Goal: Task Accomplishment & Management: Use online tool/utility

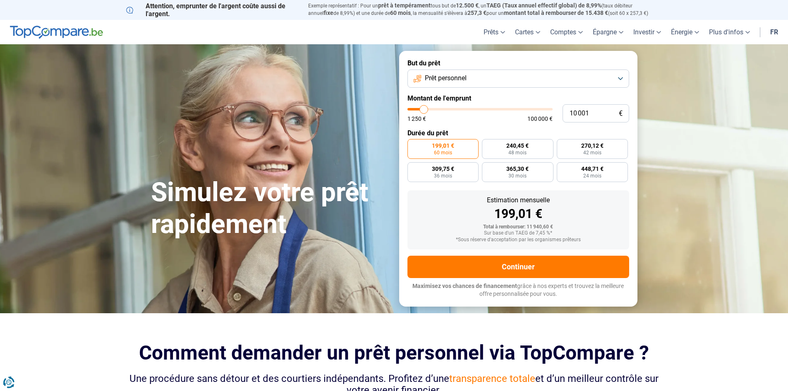
type input "10 250"
type input "10250"
type input "10 500"
type input "10500"
type input "11 000"
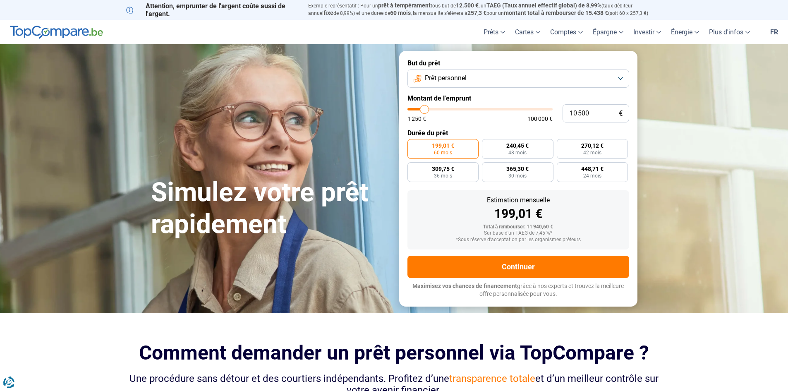
type input "11000"
type input "11 250"
type input "11250"
type input "11 750"
type input "11750"
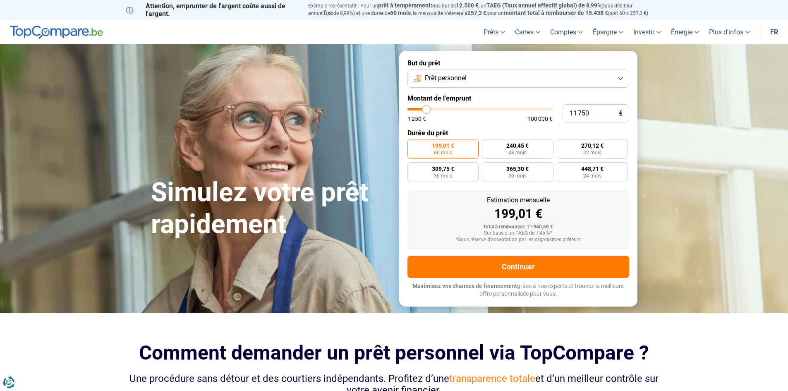
type input "12 000"
type input "12000"
type input "12 500"
type input "12500"
type input "12 750"
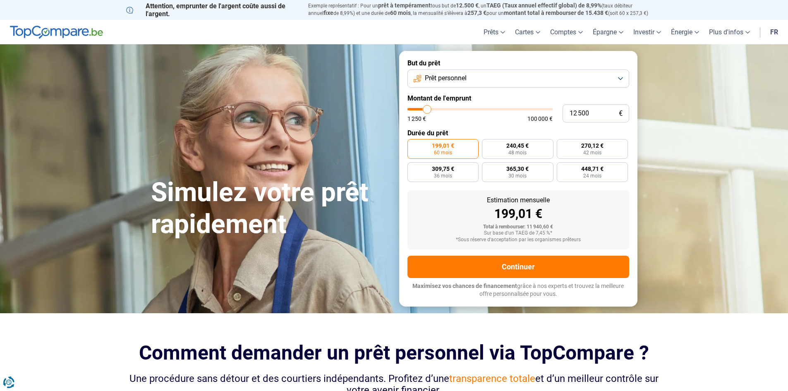
type input "12750"
type input "13 000"
type input "13000"
type input "13 250"
type input "13250"
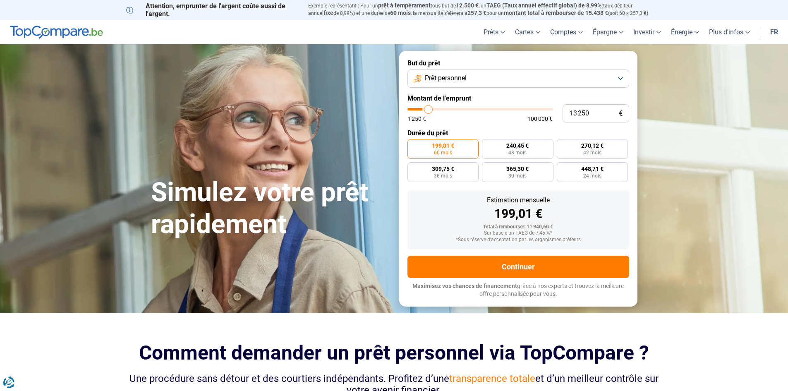
type input "13 500"
type input "13500"
type input "14 000"
type input "14000"
type input "14 250"
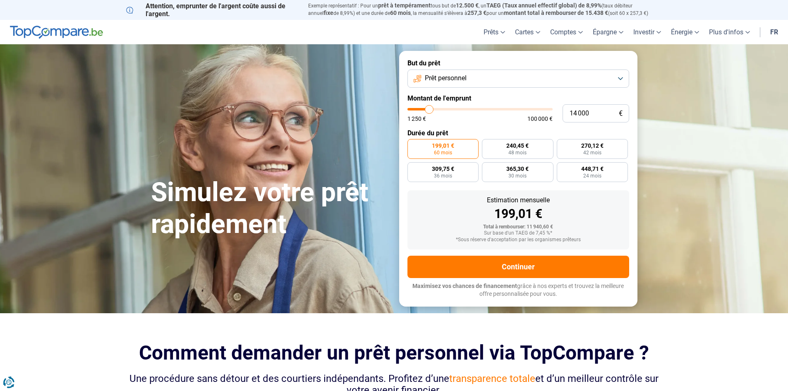
type input "14250"
type input "14 500"
type input "14500"
type input "14 750"
type input "14750"
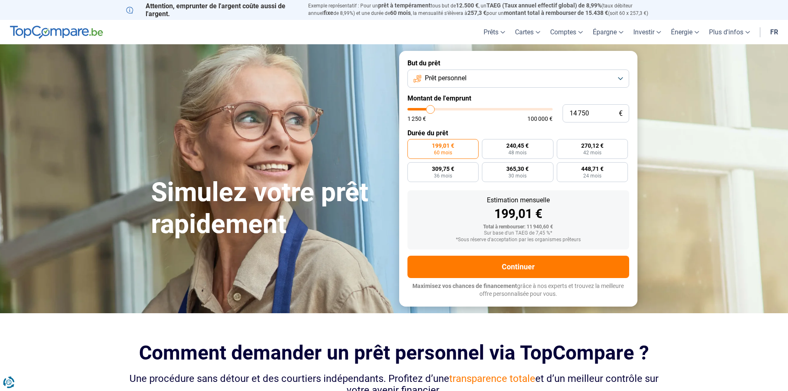
type input "15 000"
type input "15000"
type input "15 500"
type input "15500"
type input "15 750"
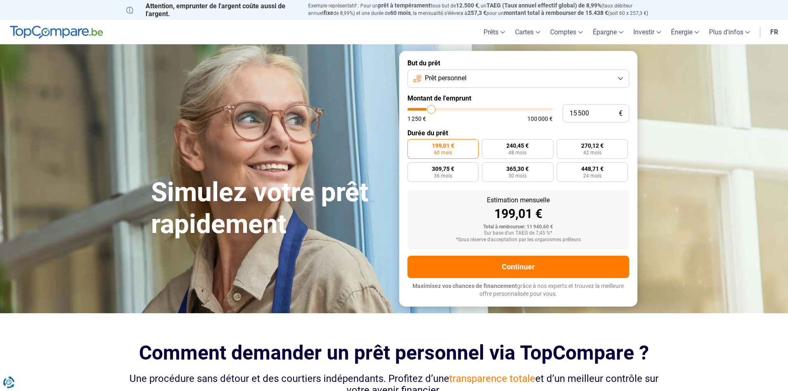
type input "15750"
type input "16 000"
type input "16000"
type input "16 250"
type input "16250"
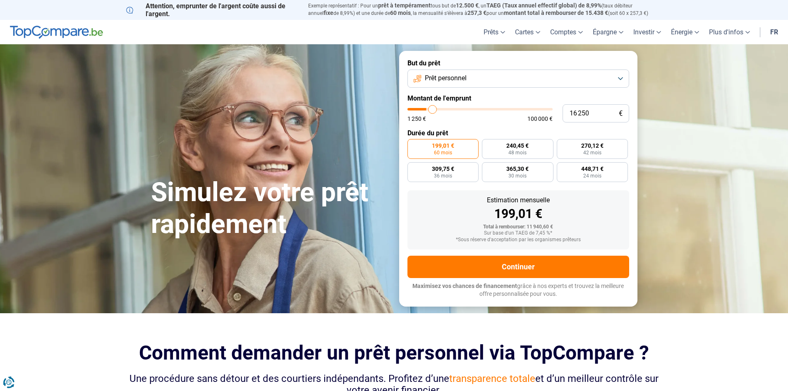
type input "16 500"
type input "16500"
type input "17 000"
type input "17000"
type input "17 250"
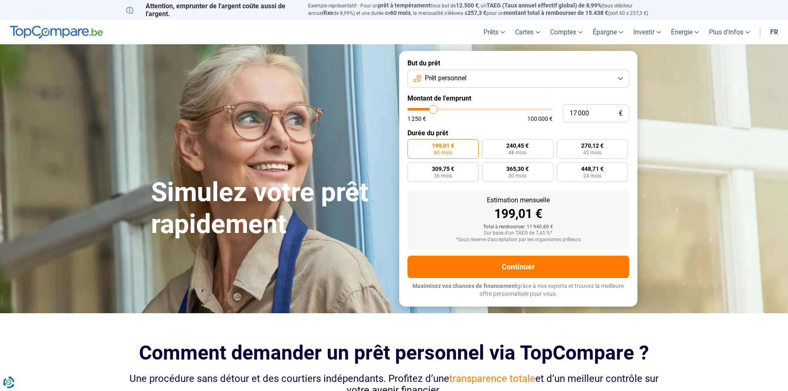
type input "17250"
type input "17 500"
type input "17500"
type input "17 750"
type input "17750"
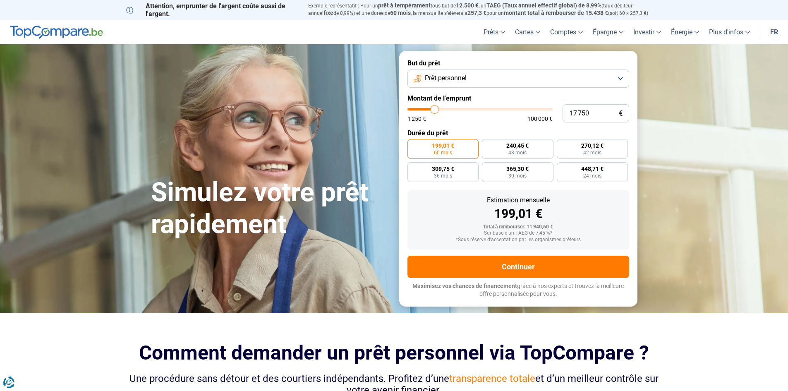
type input "18 000"
type input "18000"
type input "18 500"
type input "18500"
type input "19 000"
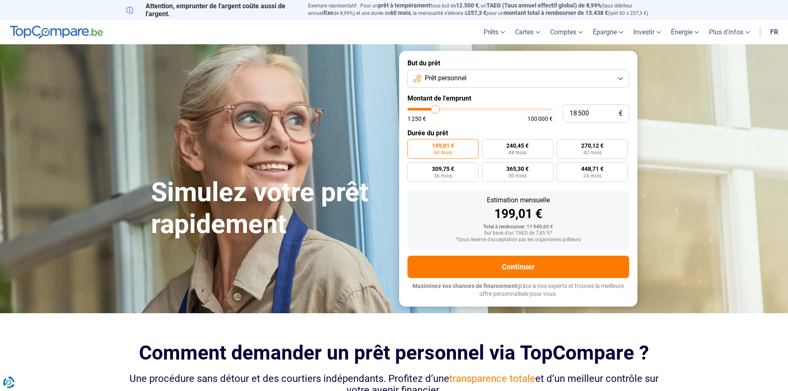
type input "19000"
type input "19 250"
type input "19250"
type input "20 000"
type input "20000"
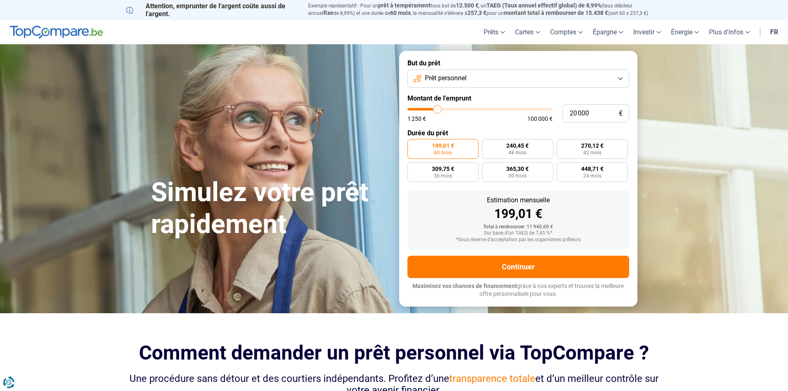
type input "20 250"
type input "20250"
type input "20 750"
type input "20750"
type input "21 250"
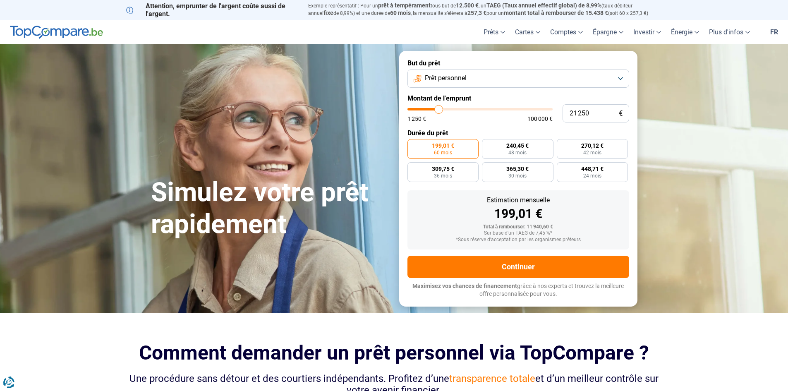
type input "21250"
type input "21 500"
type input "21500"
type input "21 750"
type input "21750"
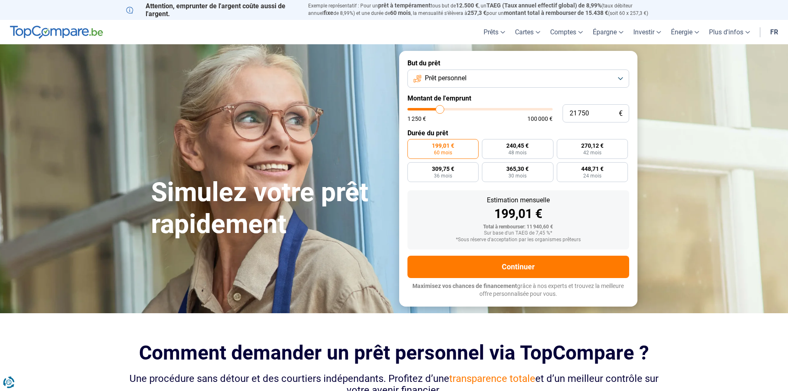
type input "21 500"
type input "21500"
type input "21 250"
type input "21250"
type input "20 750"
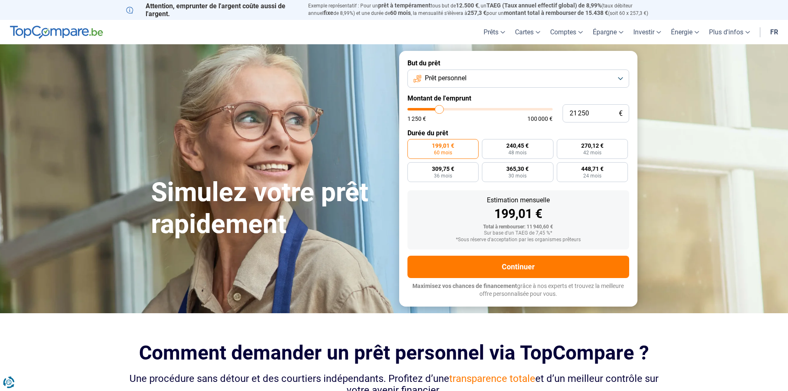
type input "20750"
type input "20 500"
type input "20500"
type input "20 250"
type input "20250"
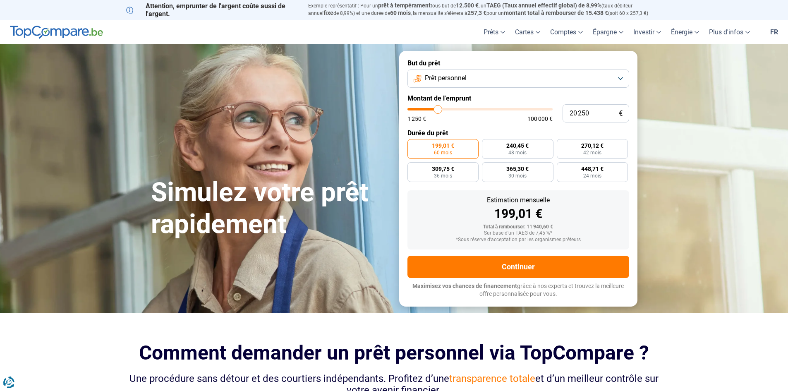
type input "20 500"
type input "20500"
type input "20 750"
type input "20750"
type input "21 250"
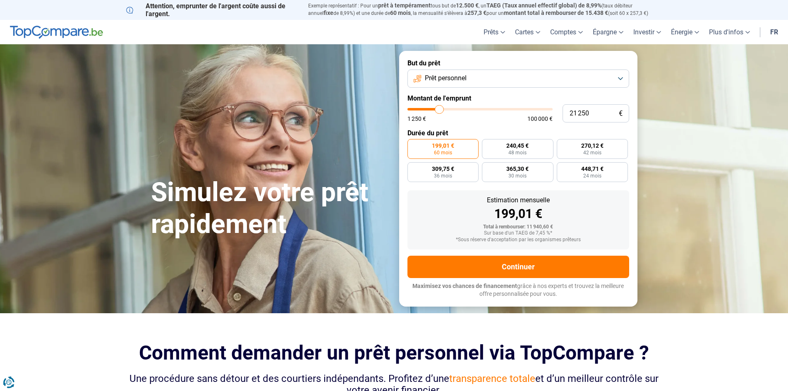
drag, startPoint x: 424, startPoint y: 109, endPoint x: 439, endPoint y: 108, distance: 14.9
type input "21250"
click at [439, 108] on input "range" at bounding box center [480, 109] width 145 height 2
radio input "false"
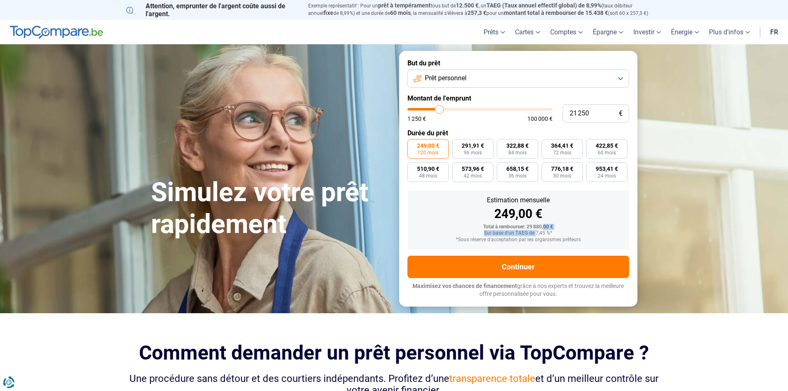
drag, startPoint x: 536, startPoint y: 231, endPoint x: 545, endPoint y: 230, distance: 8.8
click at [545, 230] on div "Total à rembourser: 29 880,00 € Sur base d'un TAEG de 7,45 %* *Sous réserve d'a…" at bounding box center [518, 233] width 209 height 19
drag, startPoint x: 451, startPoint y: 74, endPoint x: 457, endPoint y: 78, distance: 7.0
click at [451, 74] on span "Prêt personnel" at bounding box center [446, 78] width 42 height 9
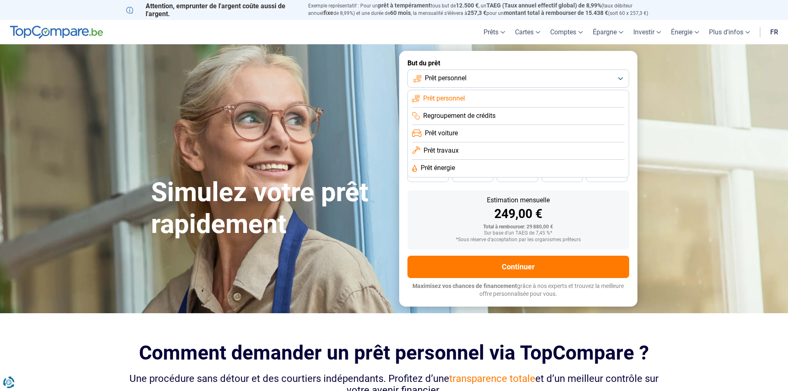
click at [444, 127] on li "Prêt voiture" at bounding box center [518, 133] width 213 height 17
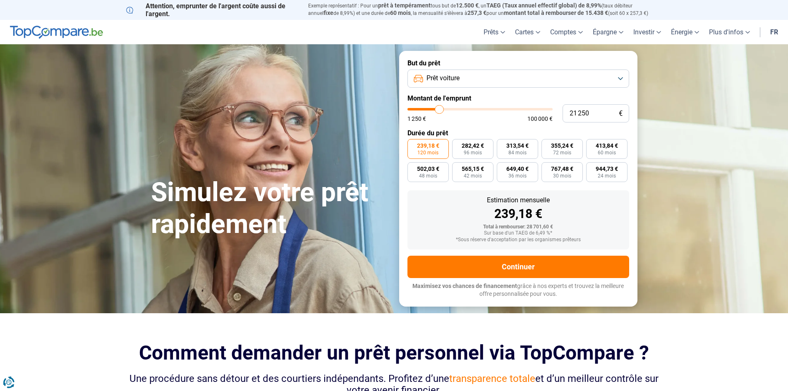
click at [448, 82] on span "Prêt voiture" at bounding box center [443, 78] width 33 height 9
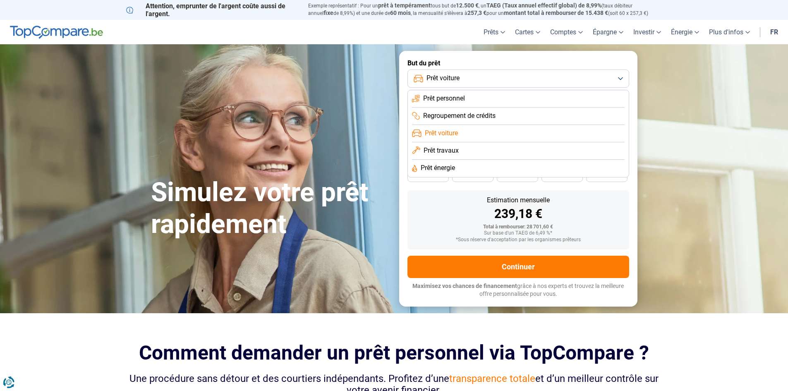
click at [446, 101] on span "Prêt personnel" at bounding box center [444, 98] width 42 height 9
